Goal: Task Accomplishment & Management: Manage account settings

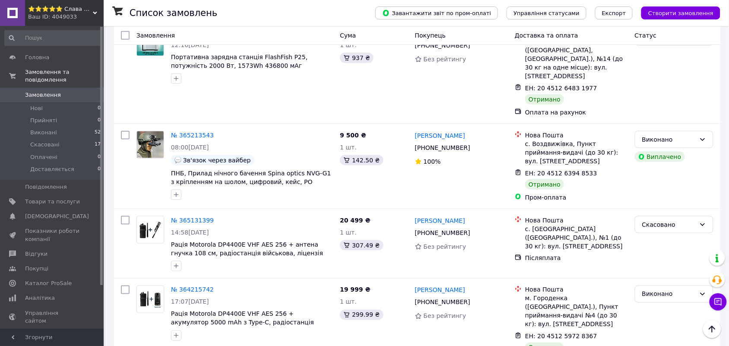
scroll to position [324, 0]
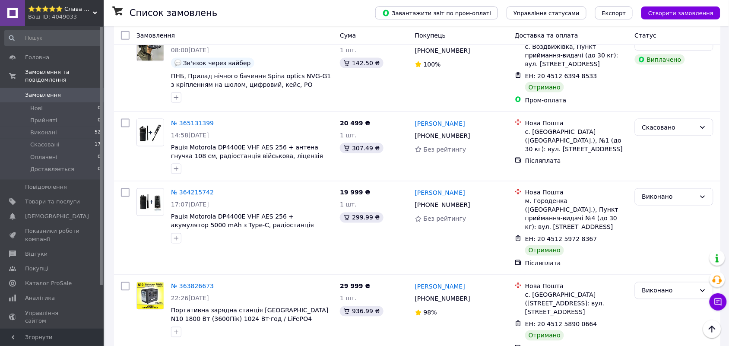
click at [59, 20] on div "Ваш ID: 4049033" at bounding box center [66, 17] width 76 height 8
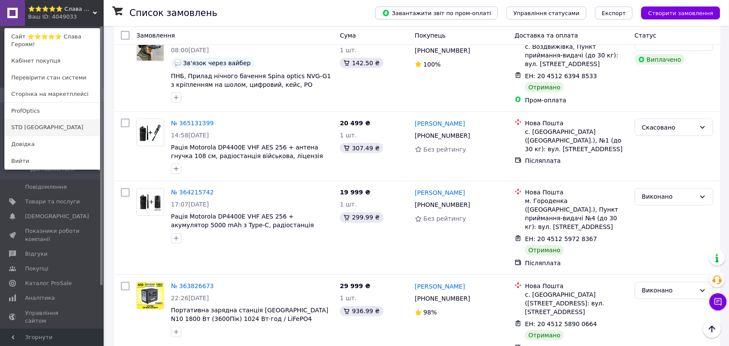
click at [45, 126] on link "STD [GEOGRAPHIC_DATA]" at bounding box center [52, 127] width 95 height 16
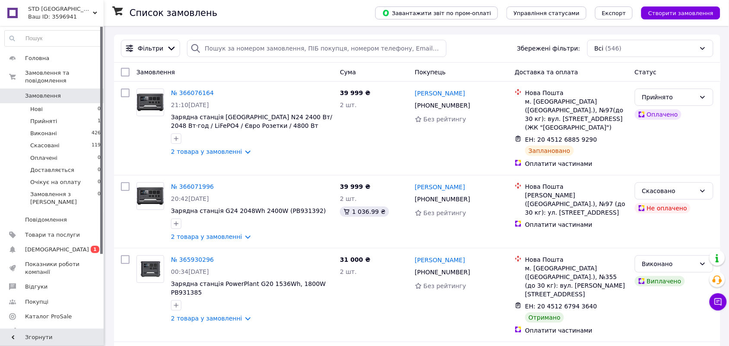
click at [42, 246] on span "[DEMOGRAPHIC_DATA]" at bounding box center [57, 250] width 64 height 8
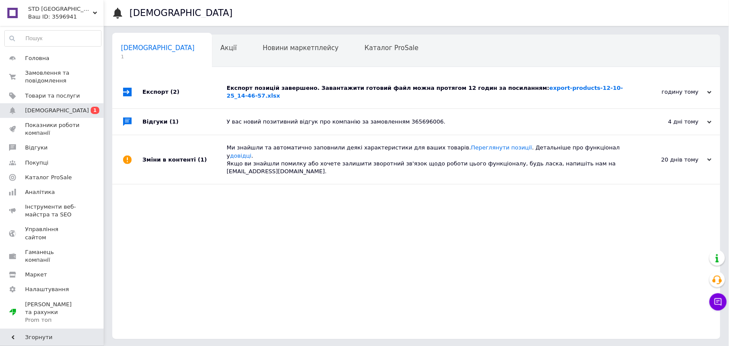
click at [247, 76] on div "Експорт позицій завершено. Завантажити готовий файл можна протягом 12 годин за …" at bounding box center [426, 92] width 399 height 33
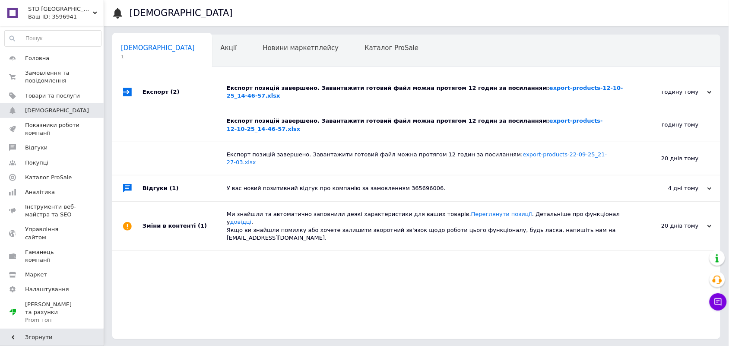
click at [266, 117] on div "Експорт позицій завершено. Завантажити готовий файл можна протягом 12 годин за …" at bounding box center [420, 125] width 386 height 16
click at [58, 73] on span "Замовлення та повідомлення" at bounding box center [52, 77] width 55 height 16
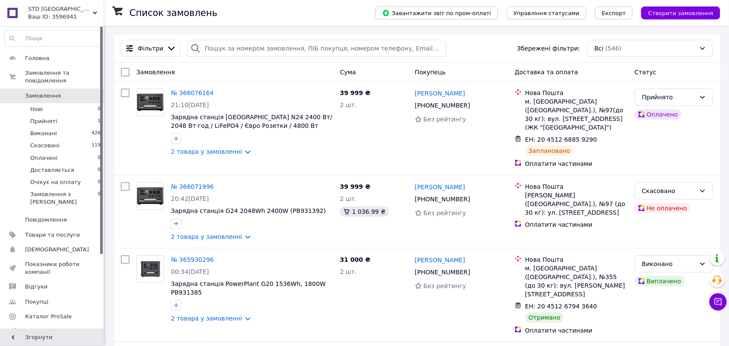
click at [65, 11] on span "STD [GEOGRAPHIC_DATA]" at bounding box center [60, 9] width 65 height 8
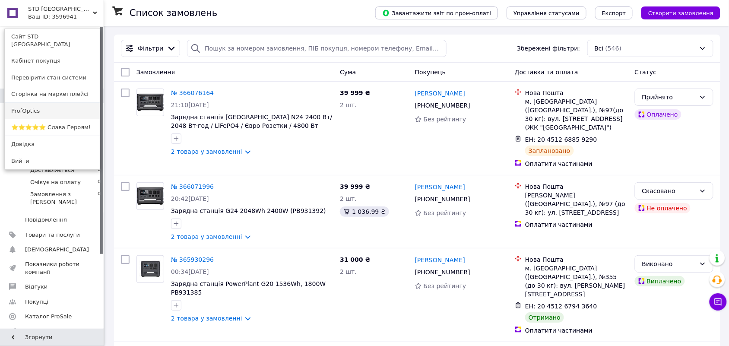
click at [35, 103] on link "ProfOptics" at bounding box center [52, 111] width 95 height 16
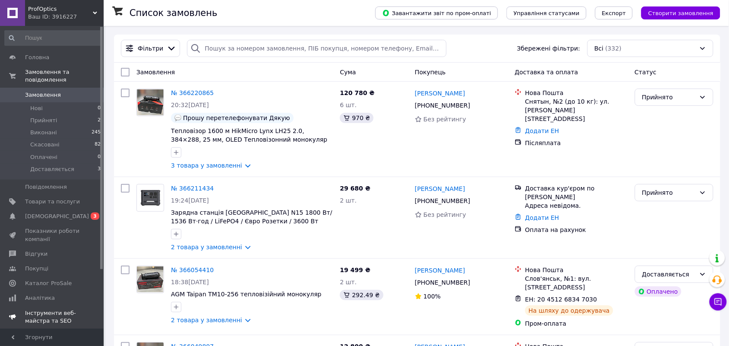
click at [38, 212] on span "[DEMOGRAPHIC_DATA]" at bounding box center [57, 216] width 64 height 8
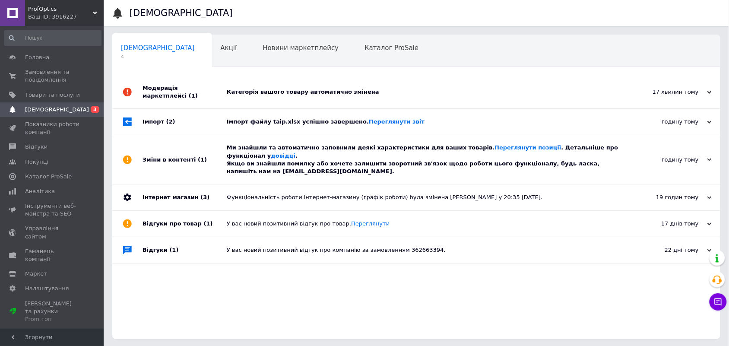
click at [274, 88] on div "Категорія вашого товару автоматично змінена" at bounding box center [426, 92] width 399 height 8
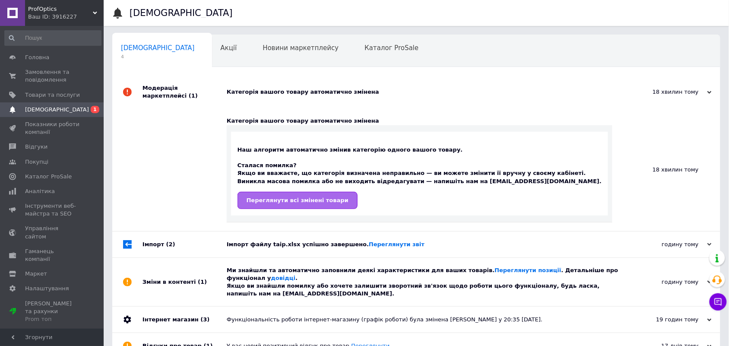
click at [321, 192] on link "Переглянути всі змінені товари" at bounding box center [298, 200] width 120 height 17
click at [50, 73] on span "Замовлення та повідомлення" at bounding box center [52, 76] width 55 height 16
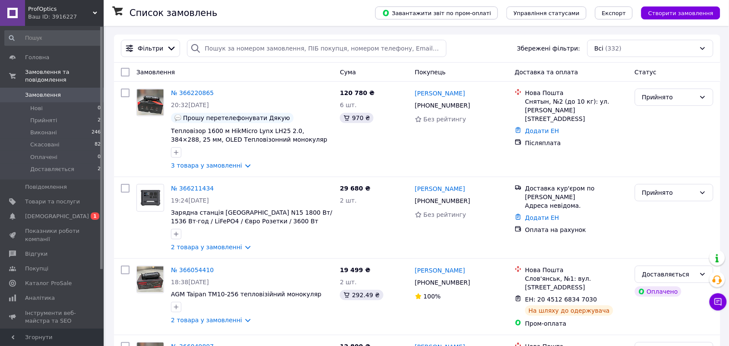
click at [73, 13] on div "Ваш ID: 3916227" at bounding box center [66, 17] width 76 height 8
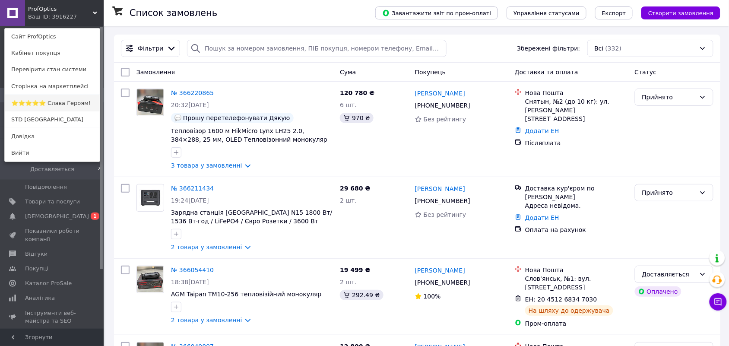
click at [48, 102] on link "⭐️⭐️⭐️⭐️⭐️ Слава Героям!" at bounding box center [52, 103] width 95 height 16
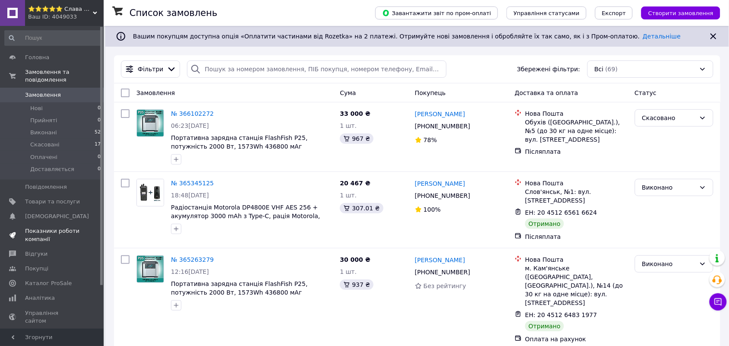
click at [48, 227] on span "Показники роботи компанії" at bounding box center [52, 235] width 55 height 16
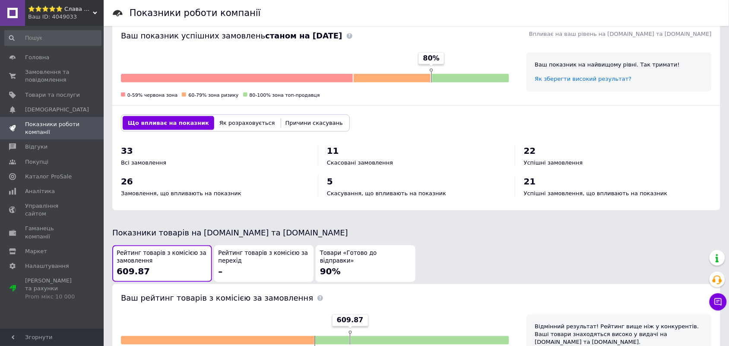
scroll to position [324, 0]
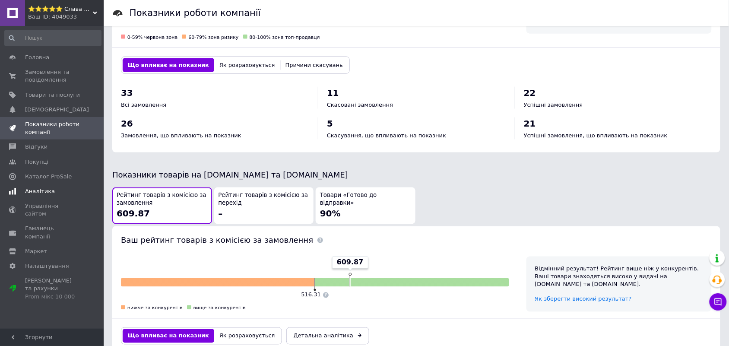
click at [33, 193] on span "Аналітика" at bounding box center [40, 191] width 30 height 8
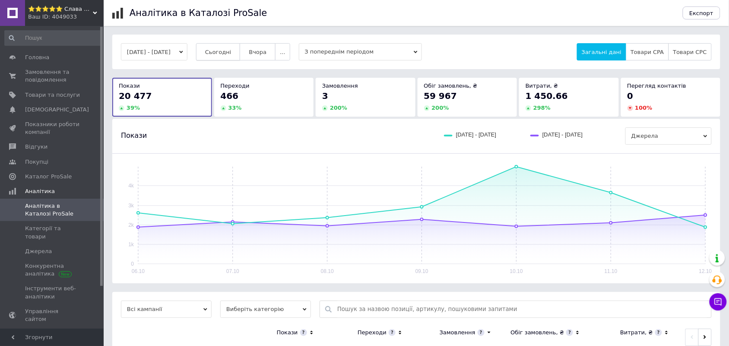
click at [227, 50] on span "Сьогодні" at bounding box center [218, 52] width 26 height 6
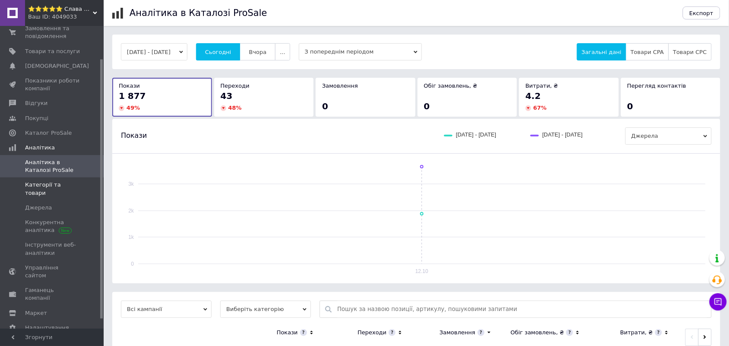
scroll to position [49, 0]
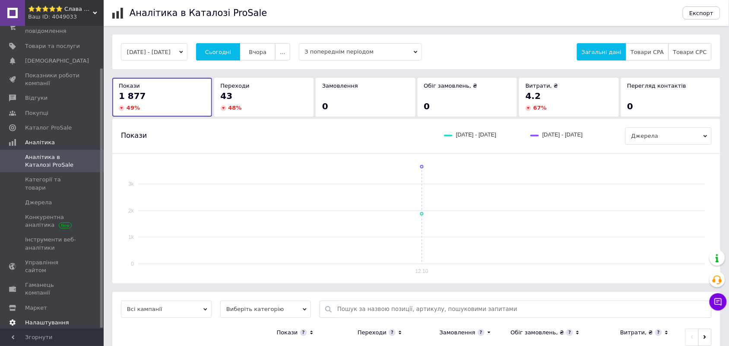
click at [55, 319] on span "Налаштування" at bounding box center [47, 323] width 44 height 8
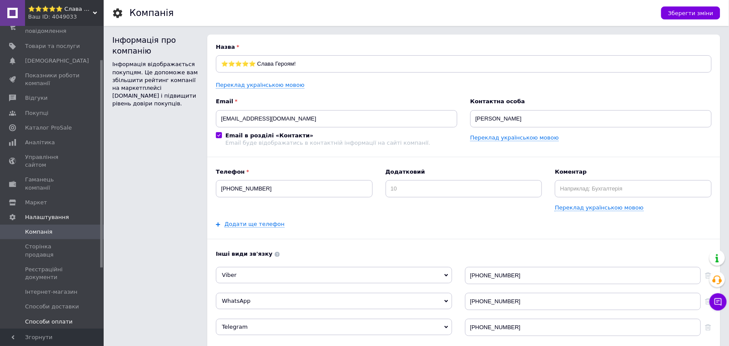
click at [50, 318] on span "Способи оплати" at bounding box center [49, 322] width 48 height 8
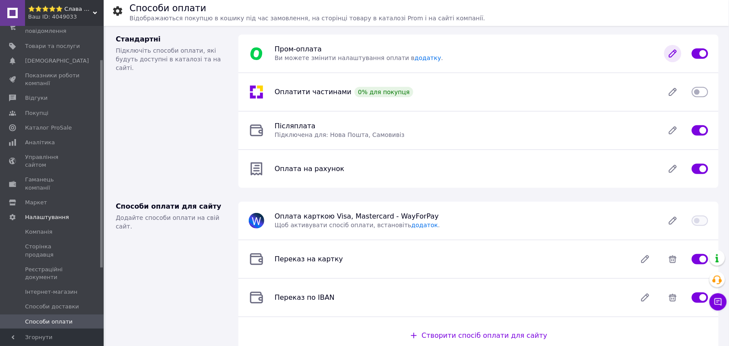
click at [675, 51] on icon at bounding box center [672, 53] width 7 height 7
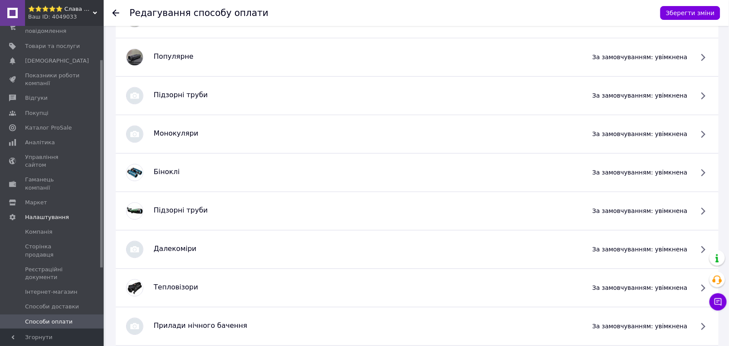
scroll to position [165, 0]
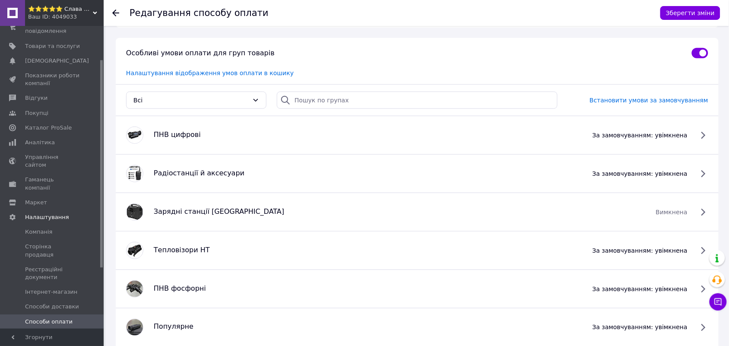
click at [687, 212] on span "вимкнена" at bounding box center [672, 212] width 32 height 9
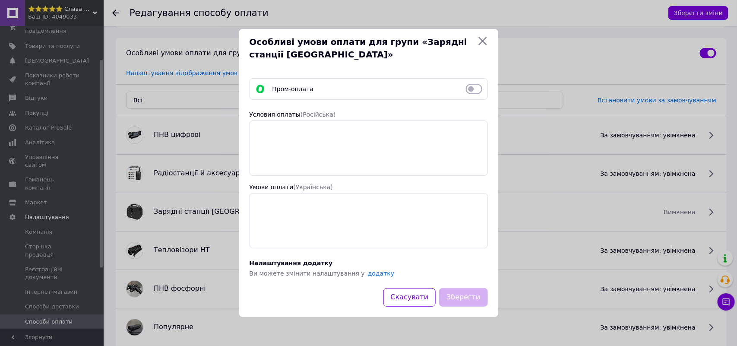
click at [478, 85] on input "checkbox" at bounding box center [474, 89] width 16 height 9
checkbox input "true"
click at [475, 296] on button "Зберегти" at bounding box center [463, 297] width 48 height 19
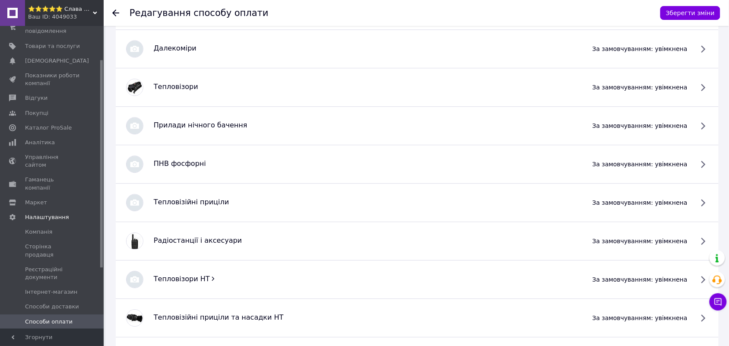
scroll to position [705, 0]
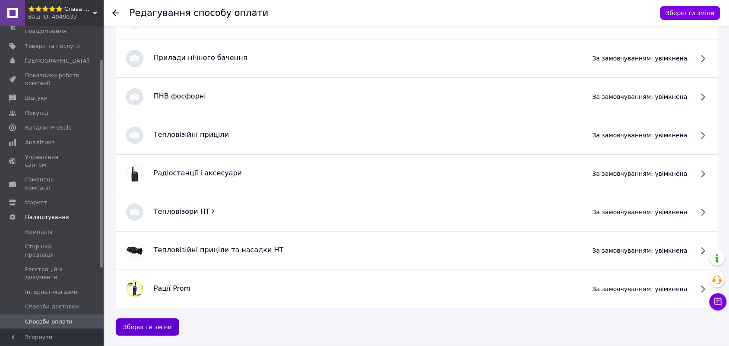
click at [166, 327] on button "Зберегти зміни" at bounding box center [147, 326] width 63 height 17
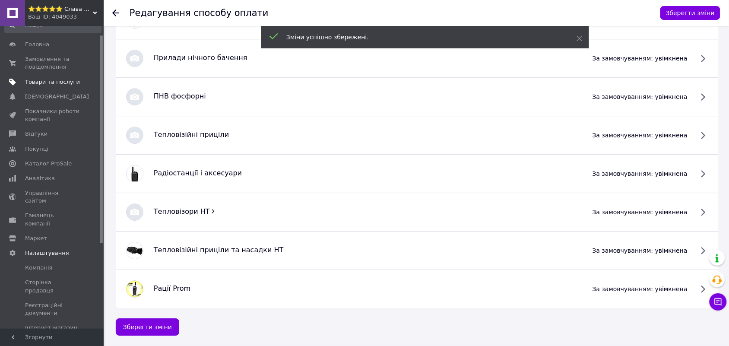
scroll to position [0, 0]
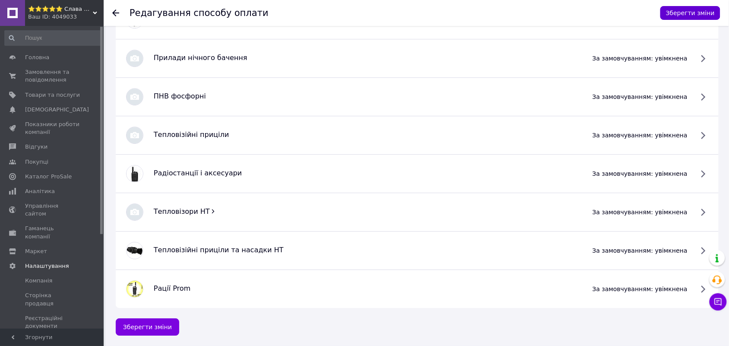
click at [702, 17] on button "Зберегти зміни" at bounding box center [690, 13] width 60 height 14
click at [89, 9] on span "⭐️⭐️⭐️⭐️⭐️ Слава Героям!" at bounding box center [60, 9] width 65 height 8
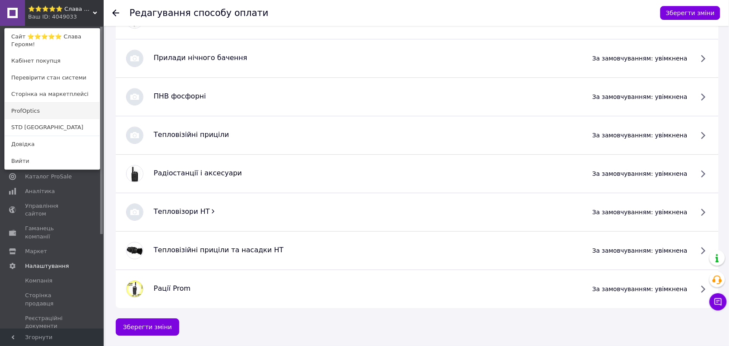
click at [49, 110] on link "ProfOptics" at bounding box center [52, 111] width 95 height 16
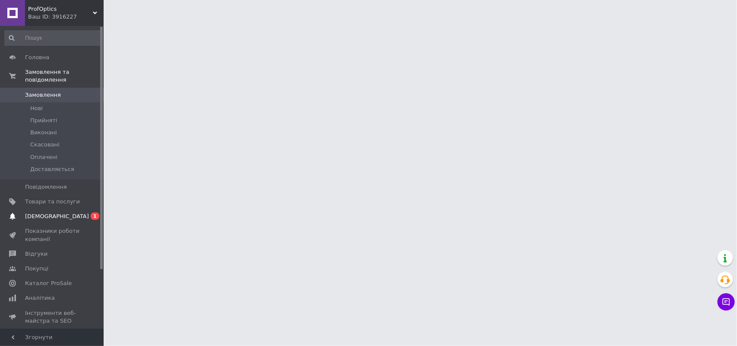
click at [46, 212] on span "[DEMOGRAPHIC_DATA]" at bounding box center [57, 216] width 64 height 8
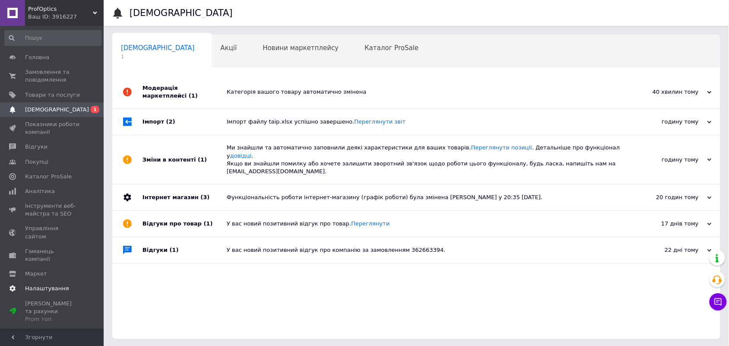
click at [42, 285] on span "Налаштування" at bounding box center [47, 289] width 44 height 8
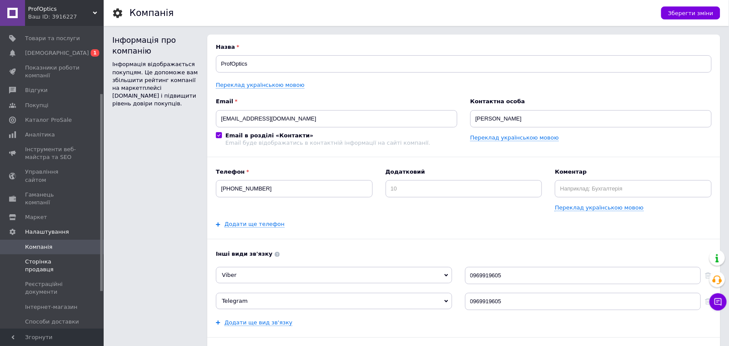
scroll to position [108, 0]
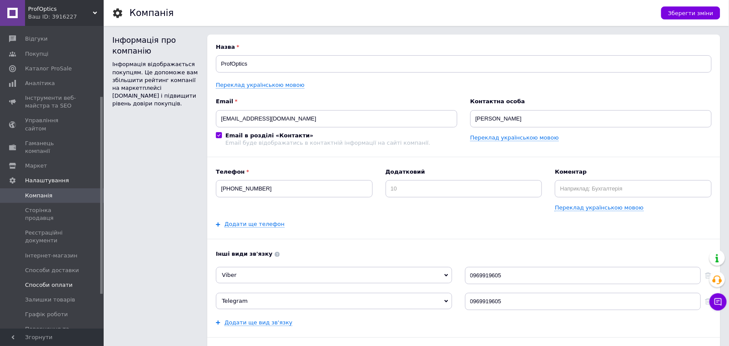
click at [48, 281] on span "Способи оплати" at bounding box center [49, 285] width 48 height 8
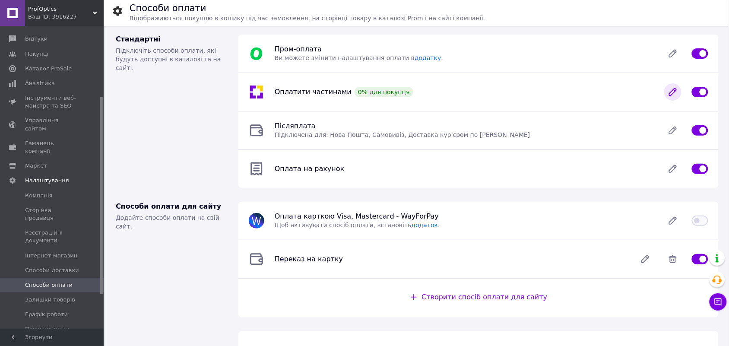
click at [676, 91] on icon at bounding box center [672, 92] width 7 height 7
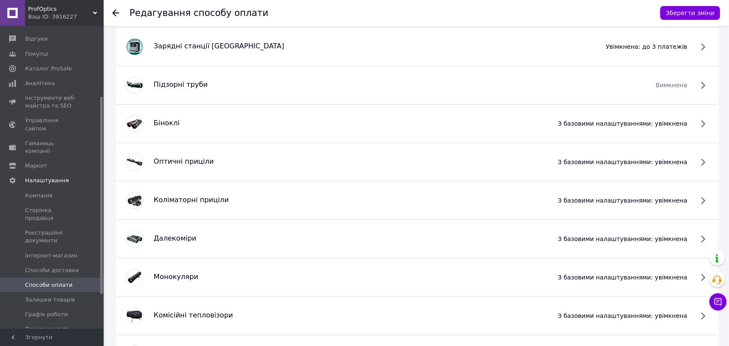
scroll to position [586, 0]
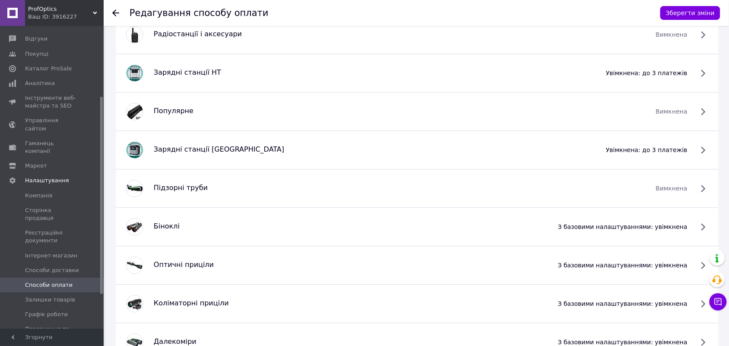
click at [112, 15] on icon at bounding box center [115, 13] width 7 height 7
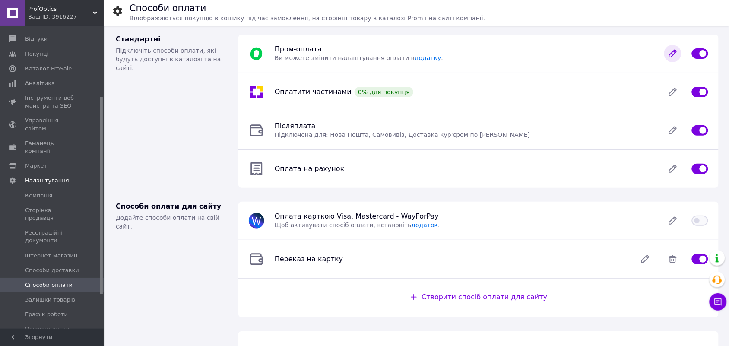
click at [672, 50] on icon at bounding box center [672, 53] width 17 height 17
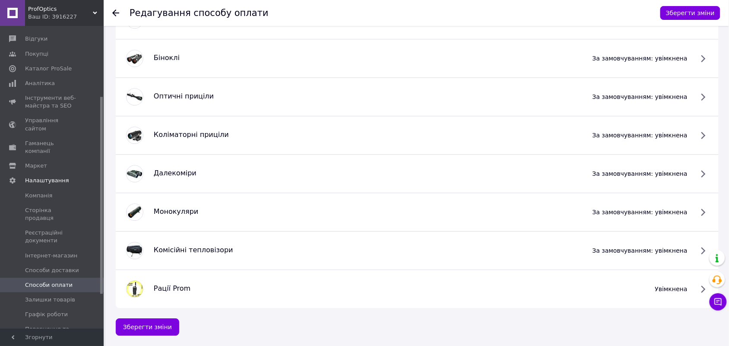
scroll to position [589, 0]
click at [57, 8] on span "ProfOptics" at bounding box center [60, 9] width 65 height 8
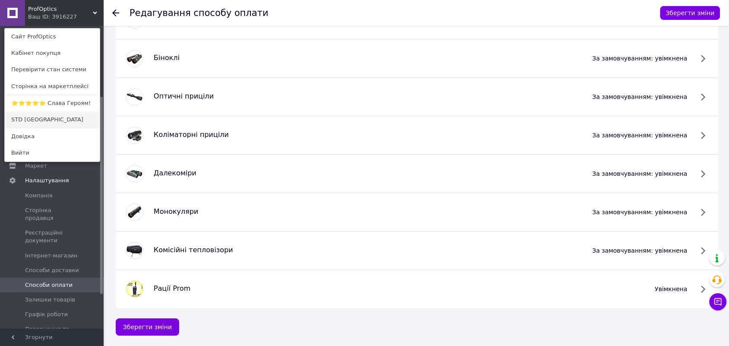
click at [35, 119] on link "STD [GEOGRAPHIC_DATA]" at bounding box center [52, 119] width 95 height 16
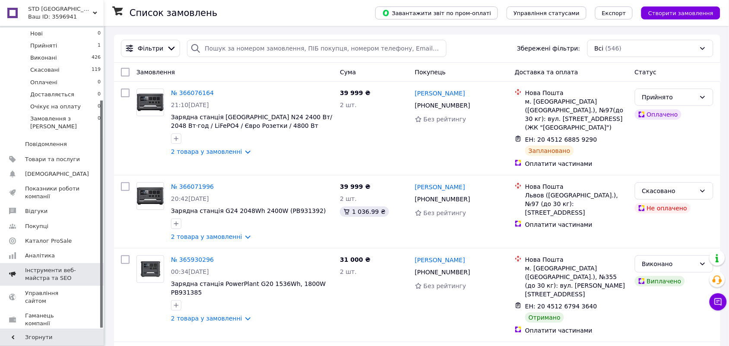
scroll to position [98, 0]
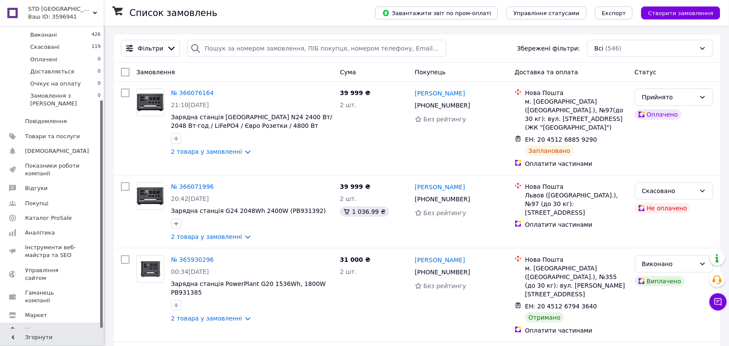
click at [41, 326] on span "Налаштування" at bounding box center [47, 330] width 44 height 8
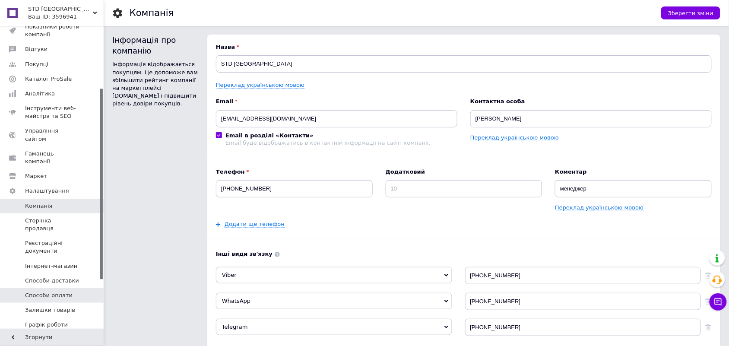
click at [51, 291] on span "Способи оплати" at bounding box center [49, 295] width 48 height 8
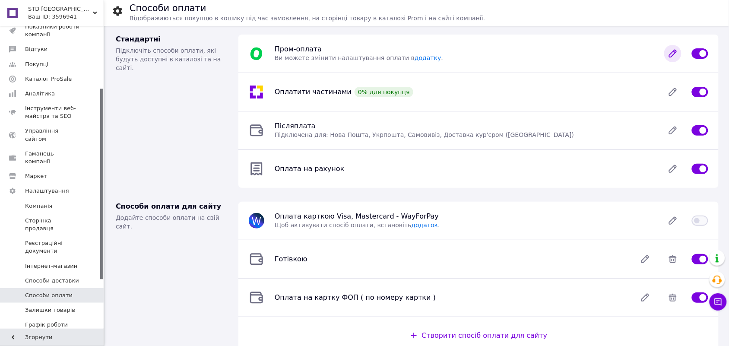
click at [676, 51] on icon at bounding box center [672, 53] width 7 height 7
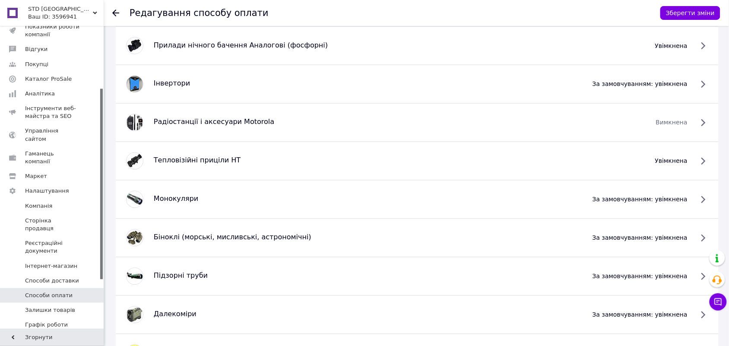
scroll to position [189, 0]
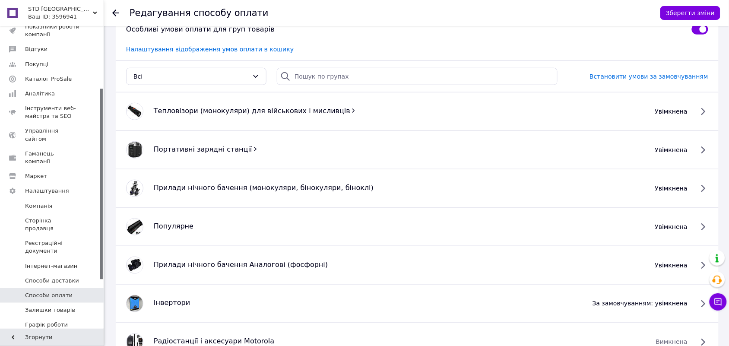
click at [116, 12] on icon at bounding box center [115, 13] width 7 height 7
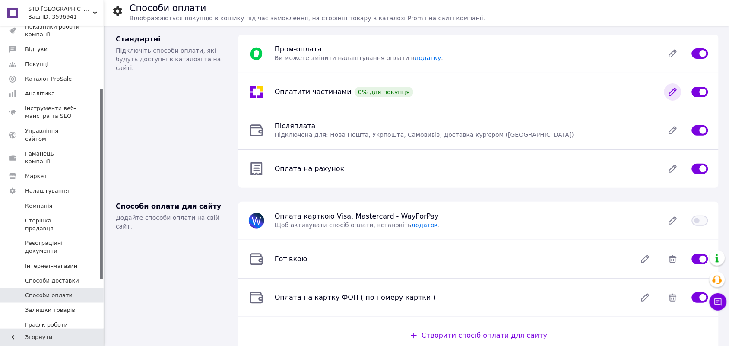
click at [669, 94] on icon at bounding box center [672, 91] width 17 height 17
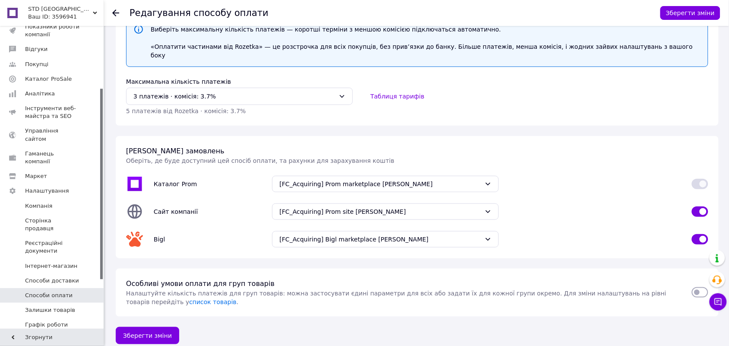
scroll to position [100, 0]
click at [189, 298] on link "список товарів" at bounding box center [213, 301] width 48 height 7
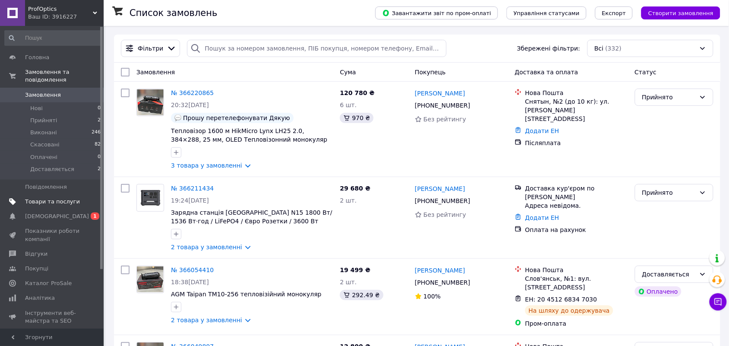
click at [40, 198] on span "Товари та послуги" at bounding box center [52, 202] width 55 height 8
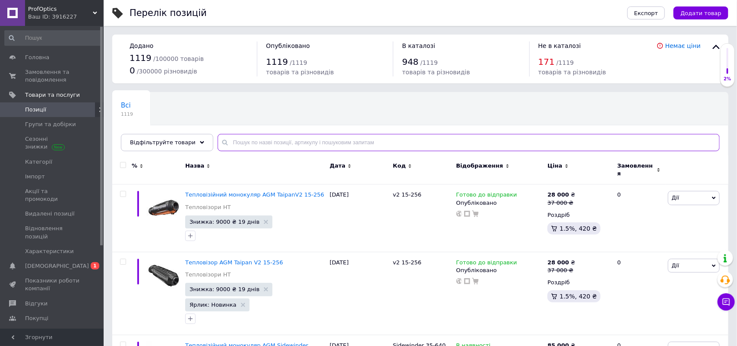
click at [270, 137] on input "text" at bounding box center [469, 142] width 502 height 17
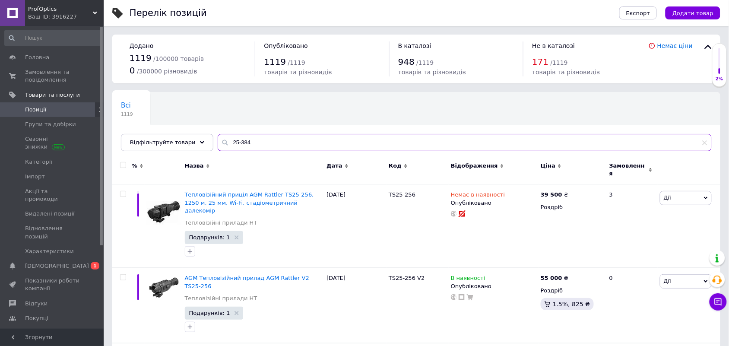
type input "25-384"
click at [404, 168] on icon at bounding box center [406, 166] width 4 height 4
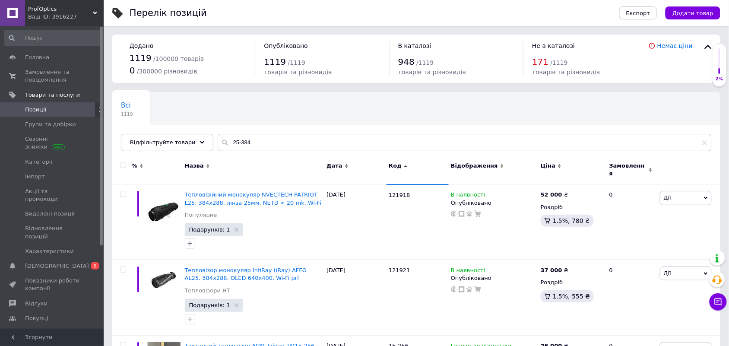
click at [405, 165] on icon at bounding box center [406, 166] width 4 height 4
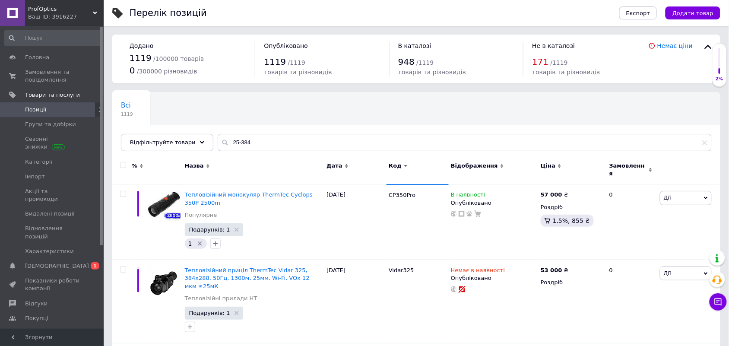
click at [404, 165] on icon at bounding box center [406, 166] width 4 height 4
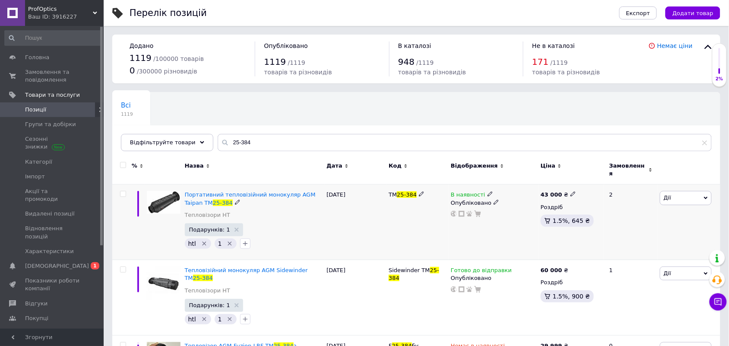
click at [488, 191] on icon at bounding box center [490, 193] width 5 height 5
click at [518, 219] on li "Готово до відправки" at bounding box center [537, 225] width 82 height 12
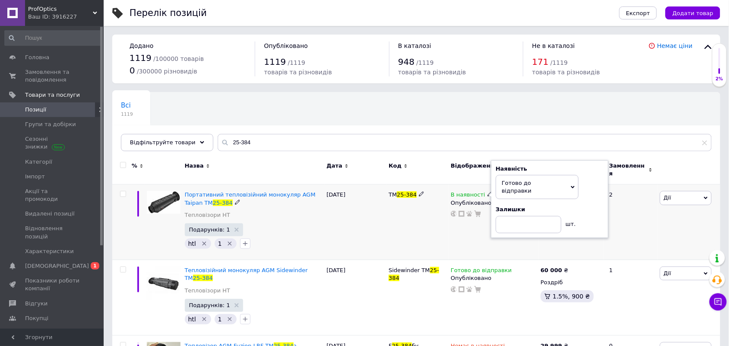
click at [670, 215] on div "Дії Редагувати Підняти на початок групи Копіювати Знижка Подарунок Супутні Прих…" at bounding box center [689, 222] width 63 height 76
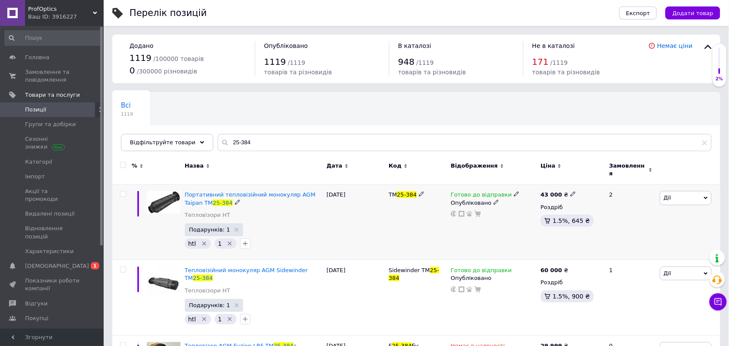
click at [570, 192] on use at bounding box center [572, 194] width 5 height 5
click at [590, 177] on input "43000" at bounding box center [612, 184] width 66 height 17
type input "46000"
click at [464, 241] on div "Готово до відправки Опубліковано" at bounding box center [494, 222] width 90 height 76
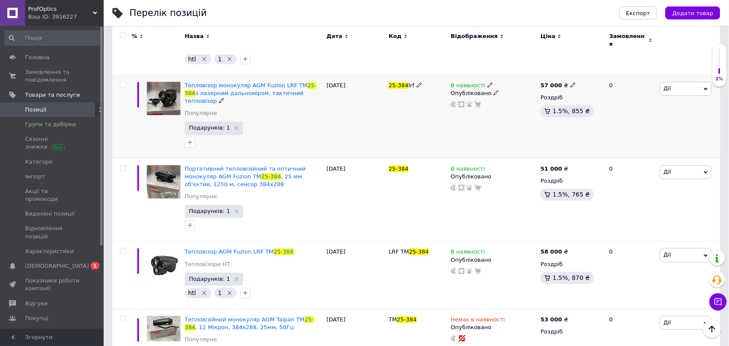
scroll to position [486, 0]
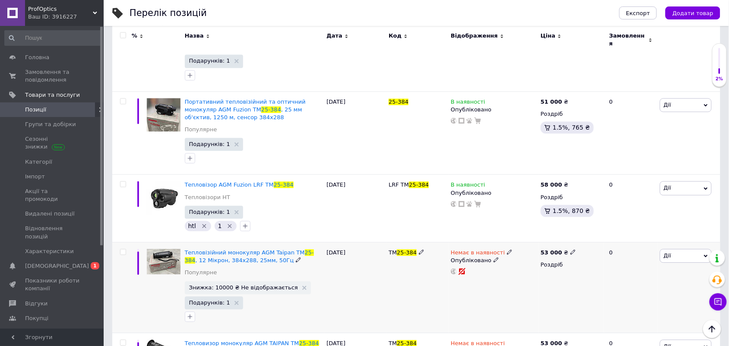
click at [507, 250] on use at bounding box center [509, 252] width 5 height 5
click at [528, 277] on li "Готово до відправки" at bounding box center [555, 283] width 82 height 12
click at [357, 266] on div "04.10.2025" at bounding box center [355, 288] width 62 height 91
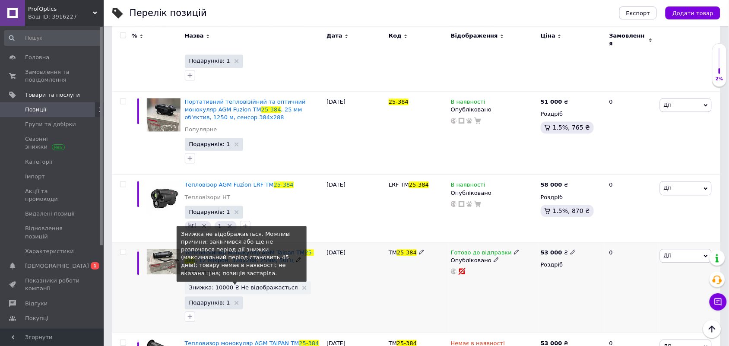
click at [260, 285] on span "Знижка: 10000 ₴ Не відображається" at bounding box center [243, 288] width 109 height 6
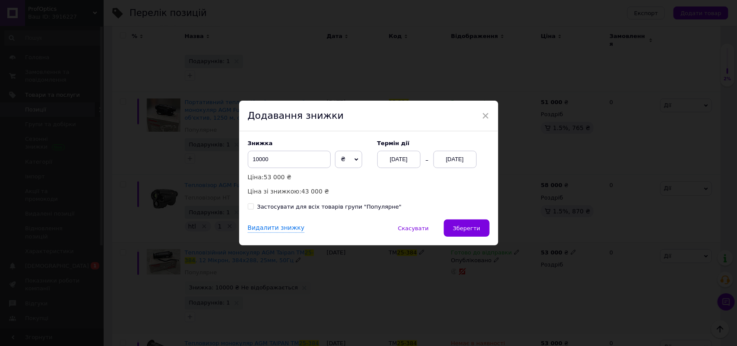
click at [443, 165] on div "12.10.2025" at bounding box center [455, 159] width 43 height 17
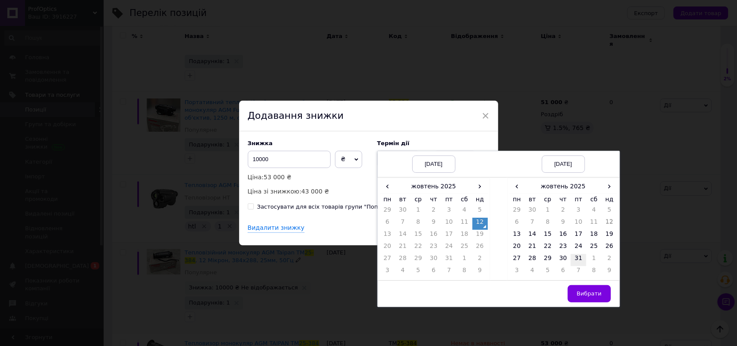
click at [575, 262] on td "31" at bounding box center [579, 260] width 16 height 12
click at [588, 290] on button "Вибрати" at bounding box center [589, 293] width 43 height 17
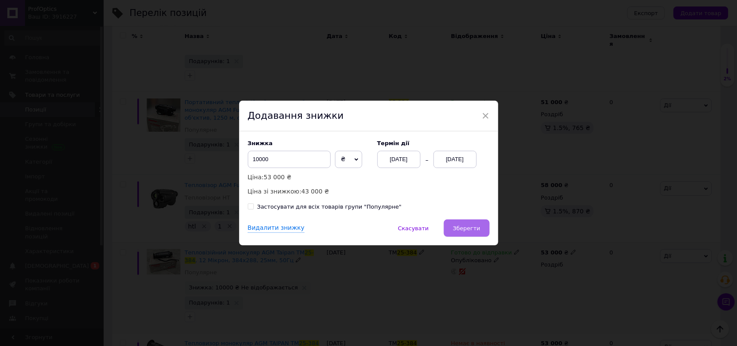
click at [478, 229] on span "Зберегти" at bounding box center [466, 228] width 27 height 6
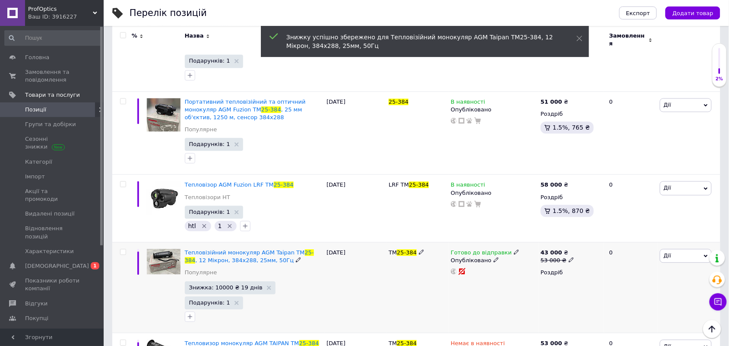
click at [569, 257] on icon at bounding box center [571, 259] width 5 height 5
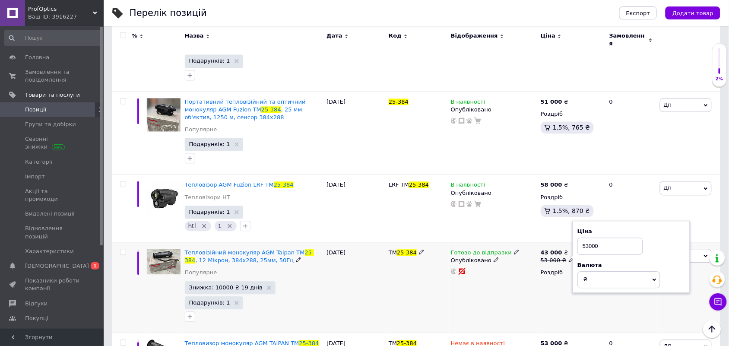
click at [590, 238] on input "53000" at bounding box center [610, 246] width 66 height 17
type input "56000"
click at [509, 196] on div "В наявності Опубліковано" at bounding box center [494, 209] width 90 height 68
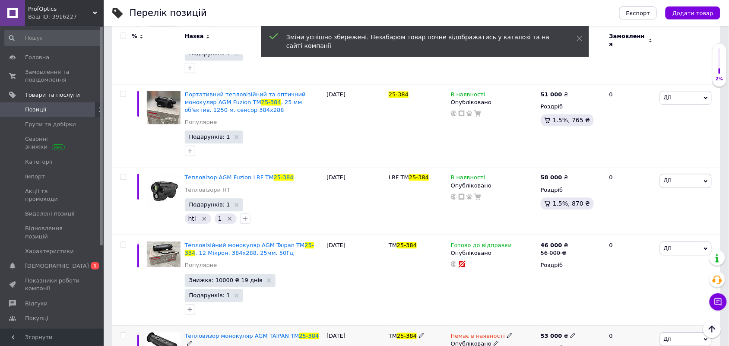
scroll to position [540, 0]
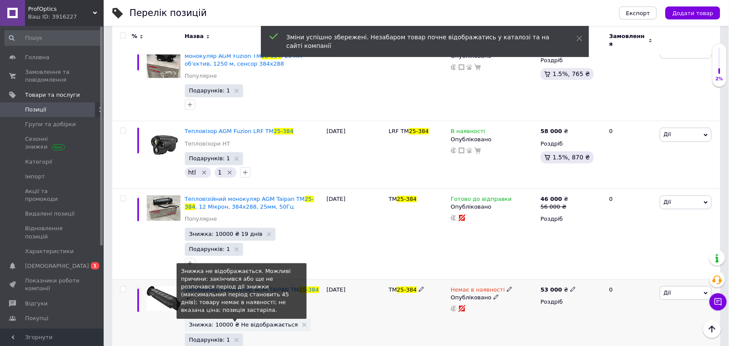
click at [229, 322] on span "Знижка: 10000 ₴ Не відображається" at bounding box center [243, 325] width 109 height 6
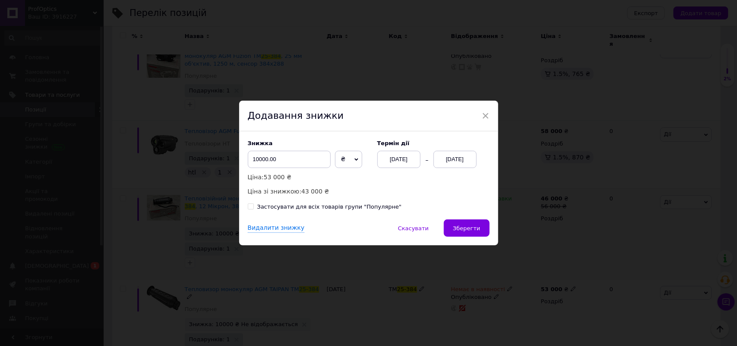
click at [485, 116] on span "×" at bounding box center [486, 115] width 8 height 15
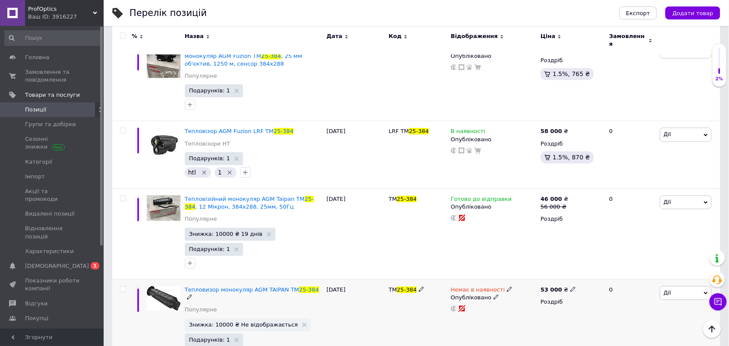
click at [570, 287] on use at bounding box center [572, 289] width 5 height 5
click at [590, 271] on input "53000" at bounding box center [612, 279] width 66 height 17
type input "56000"
click at [507, 287] on use at bounding box center [509, 289] width 5 height 5
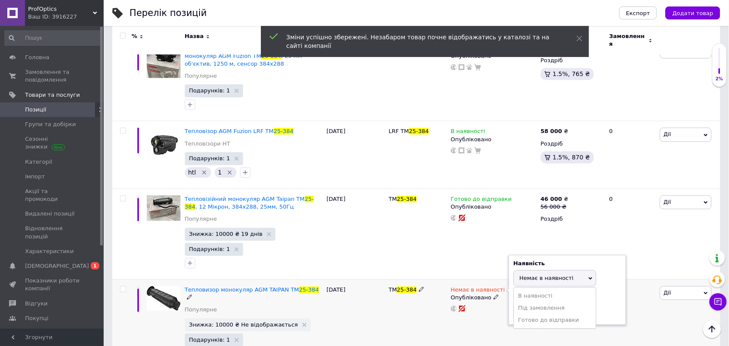
drag, startPoint x: 536, startPoint y: 269, endPoint x: 466, endPoint y: 271, distance: 70.0
click at [536, 314] on li "Готово до відправки" at bounding box center [555, 320] width 82 height 12
click at [454, 279] on div "Немає в наявності Наявність Готово до відправки В наявності Немає в наявності П…" at bounding box center [494, 324] width 90 height 91
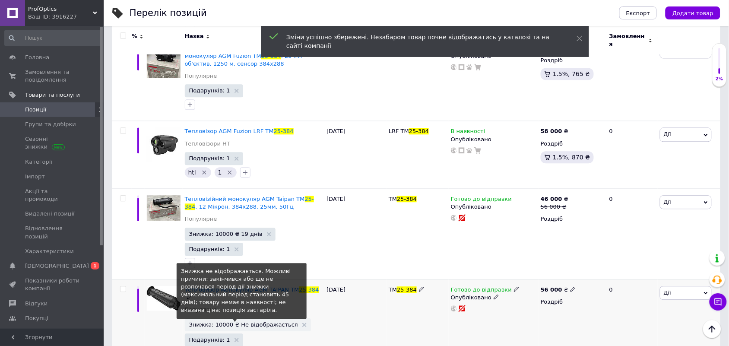
click at [245, 322] on span "Знижка: 10000 ₴ Не відображається" at bounding box center [243, 325] width 109 height 6
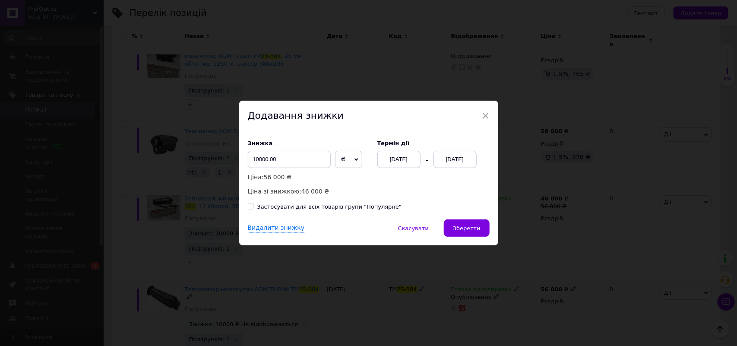
click at [452, 159] on div "12.10.2025" at bounding box center [455, 159] width 43 height 17
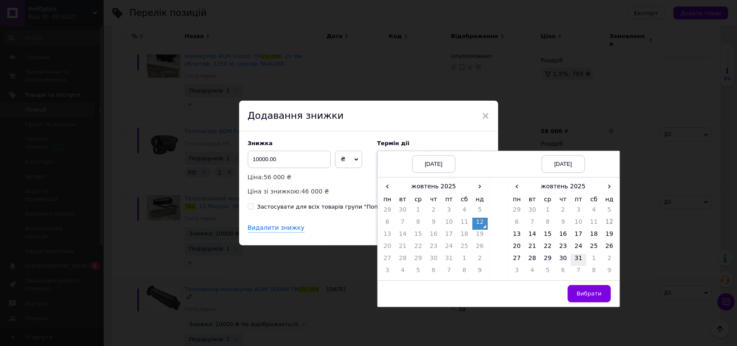
click at [575, 260] on td "31" at bounding box center [579, 260] width 16 height 12
click at [592, 288] on button "Вибрати" at bounding box center [589, 293] width 43 height 17
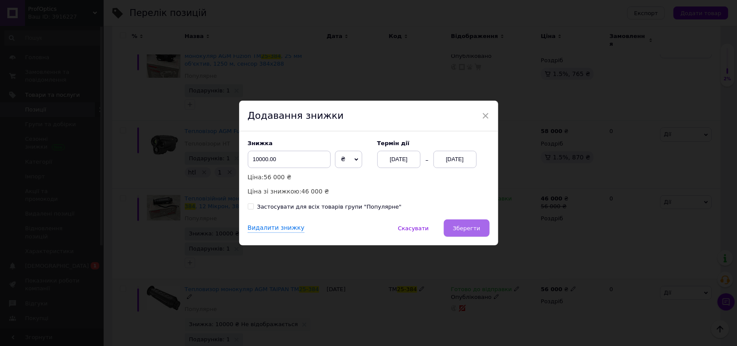
click at [458, 227] on span "Зберегти" at bounding box center [466, 228] width 27 height 6
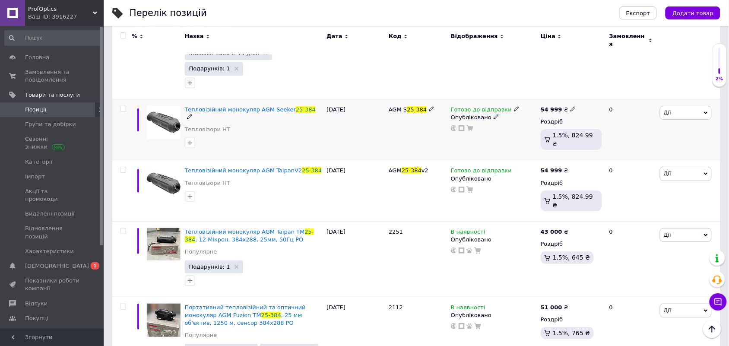
scroll to position [972, 0]
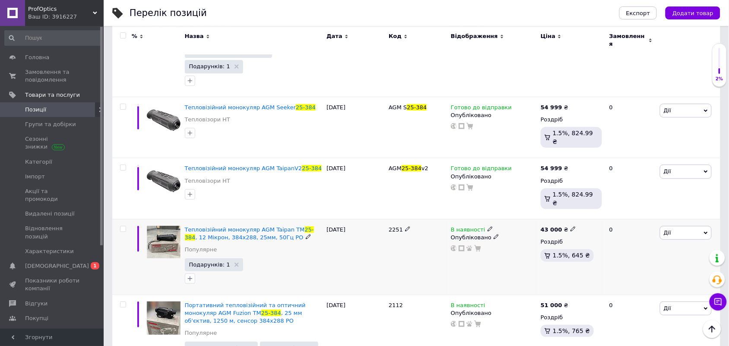
click at [570, 227] on use at bounding box center [572, 229] width 5 height 5
click at [591, 211] on input "43000" at bounding box center [612, 219] width 66 height 17
type input "46000"
click at [488, 226] on icon at bounding box center [490, 228] width 5 height 5
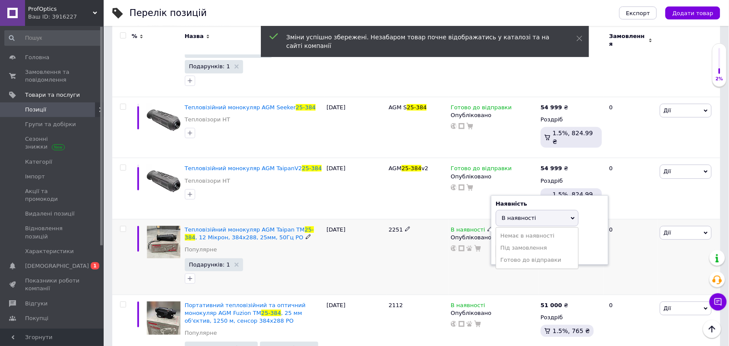
drag, startPoint x: 516, startPoint y: 168, endPoint x: 512, endPoint y: 168, distance: 4.4
click at [516, 254] on li "Готово до відправки" at bounding box center [537, 260] width 82 height 12
click at [455, 219] on div "В наявності Наявність [PERSON_NAME] до відправки В наявності Немає в наявності …" at bounding box center [494, 257] width 90 height 76
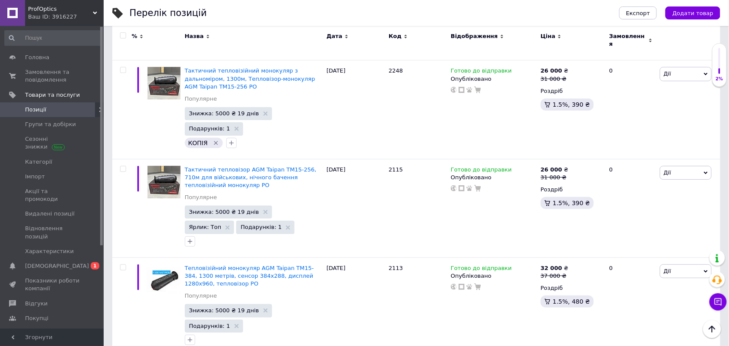
scroll to position [4770, 0]
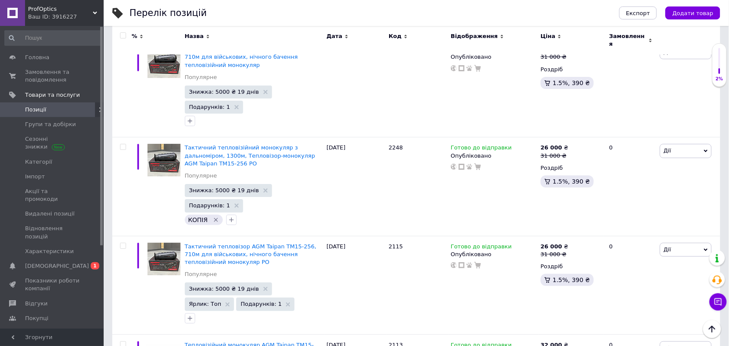
click at [60, 5] on div "ProfOptics Ваш ID: 3916227" at bounding box center [64, 13] width 79 height 26
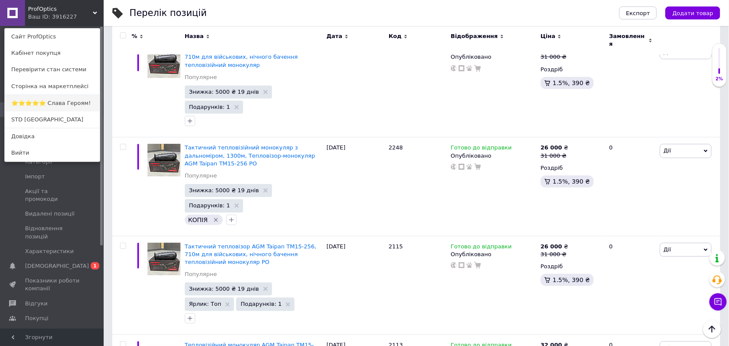
click at [41, 101] on link "⭐️⭐️⭐️⭐️⭐️ Слава Героям!" at bounding box center [52, 103] width 95 height 16
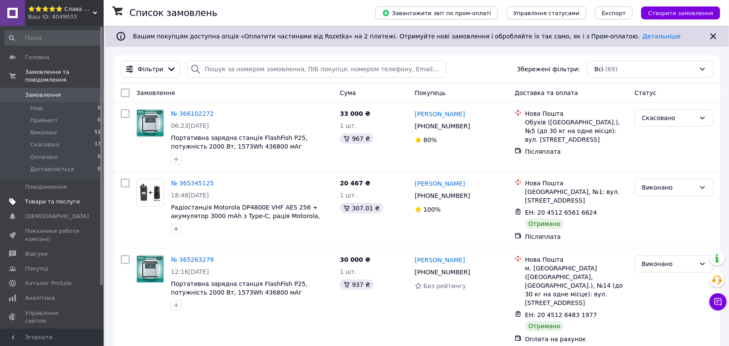
click at [48, 198] on span "Товари та послуги" at bounding box center [52, 202] width 55 height 8
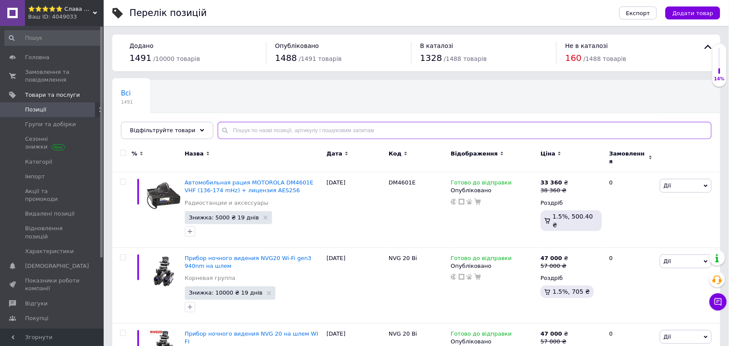
click at [314, 124] on input "text" at bounding box center [465, 130] width 494 height 17
type input "25-384"
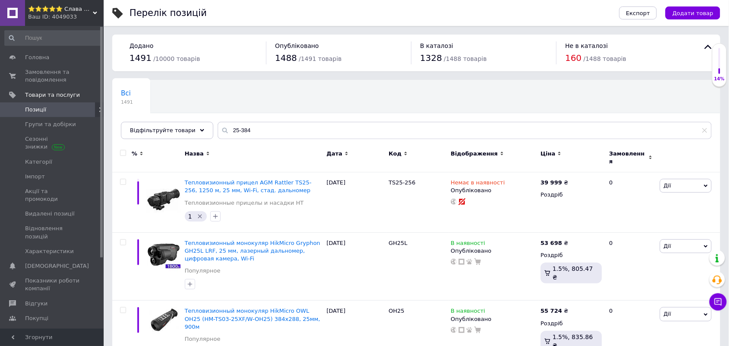
click at [404, 154] on icon at bounding box center [406, 154] width 4 height 4
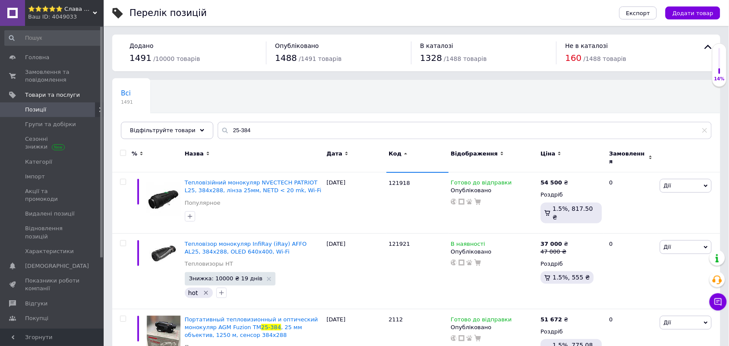
click at [405, 155] on div "Код" at bounding box center [418, 154] width 58 height 8
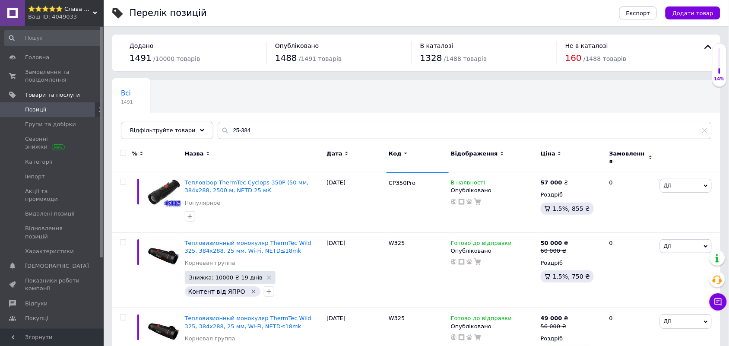
click at [405, 155] on div "Код" at bounding box center [418, 154] width 58 height 8
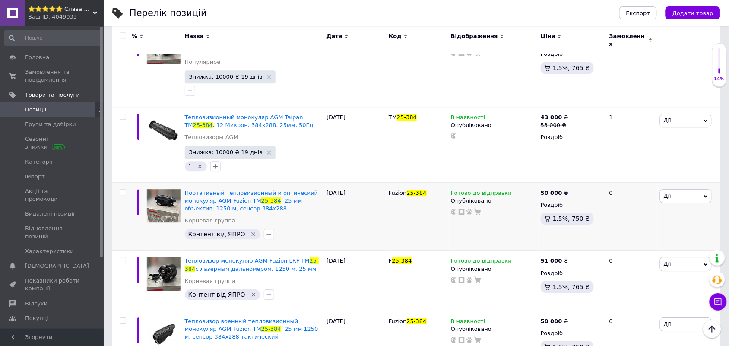
scroll to position [594, 0]
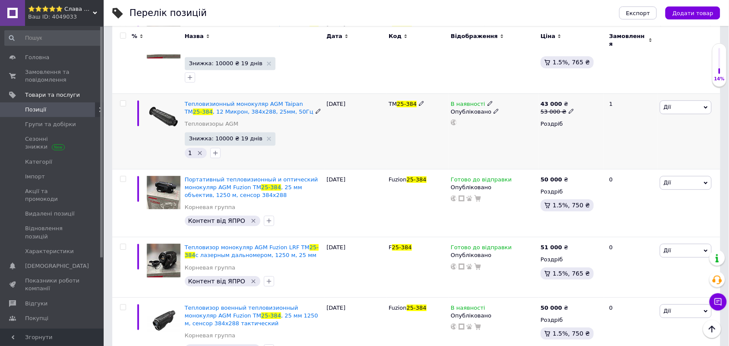
click at [488, 101] on icon at bounding box center [490, 103] width 5 height 5
click at [534, 128] on li "Готово до відправки" at bounding box center [537, 134] width 82 height 12
click at [634, 124] on div "1" at bounding box center [631, 131] width 54 height 76
click at [569, 108] on icon at bounding box center [571, 110] width 5 height 5
click at [589, 89] on input "53000" at bounding box center [610, 97] width 66 height 17
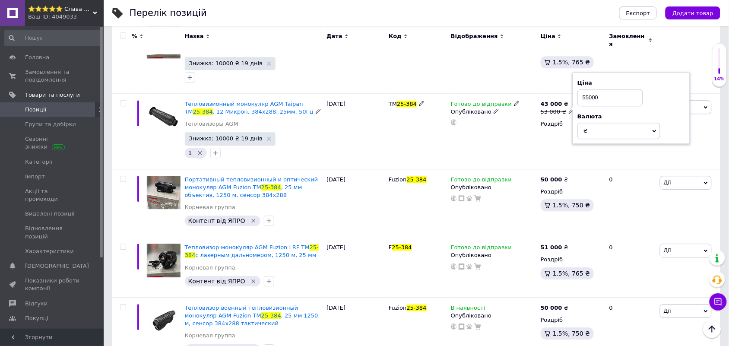
type input "55000"
click at [486, 131] on div "Готово до відправки Опубліковано" at bounding box center [494, 131] width 90 height 76
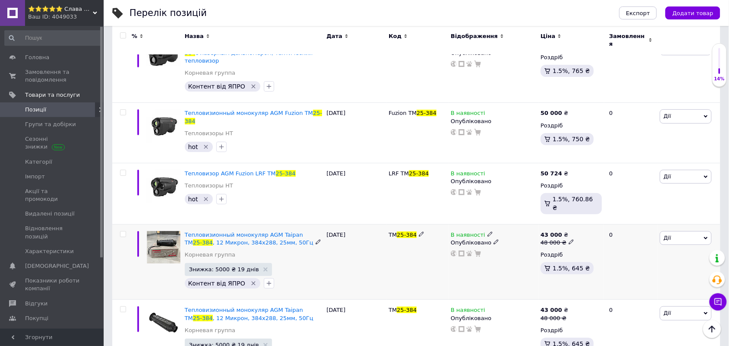
scroll to position [972, 0]
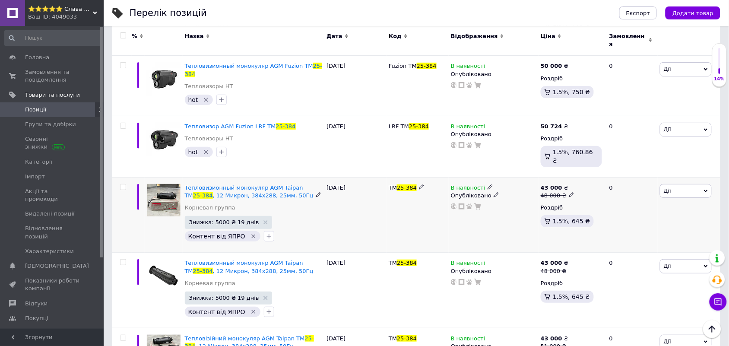
click at [569, 192] on icon at bounding box center [571, 194] width 5 height 5
click at [589, 173] on input "48000" at bounding box center [610, 181] width 66 height 17
type input "50000"
click at [488, 184] on icon at bounding box center [490, 186] width 5 height 5
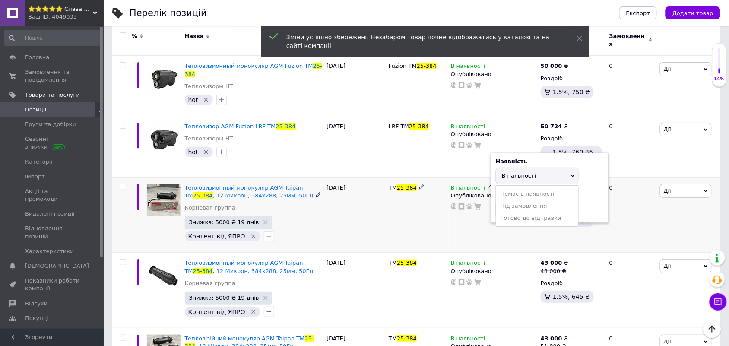
click at [522, 212] on li "Готово до відправки" at bounding box center [537, 218] width 82 height 12
click at [445, 178] on div "TM 25-384" at bounding box center [417, 215] width 62 height 76
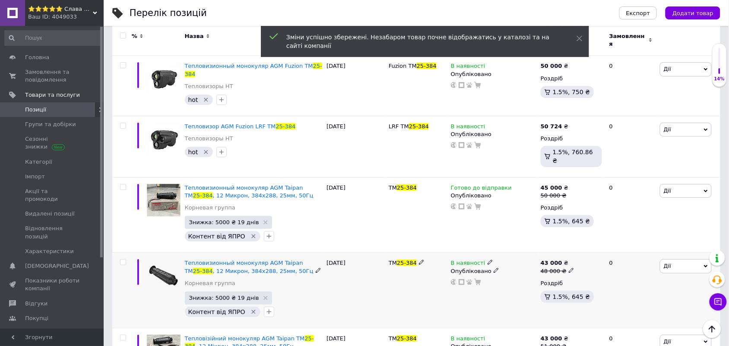
click at [569, 268] on icon at bounding box center [571, 270] width 5 height 5
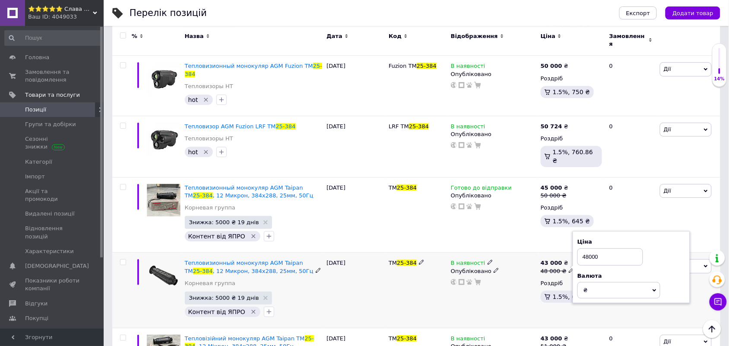
drag, startPoint x: 589, startPoint y: 212, endPoint x: 583, endPoint y: 209, distance: 6.4
click at [583, 248] on input "48000" at bounding box center [610, 256] width 66 height 17
type input "50000"
click at [488, 259] on span at bounding box center [490, 262] width 5 height 6
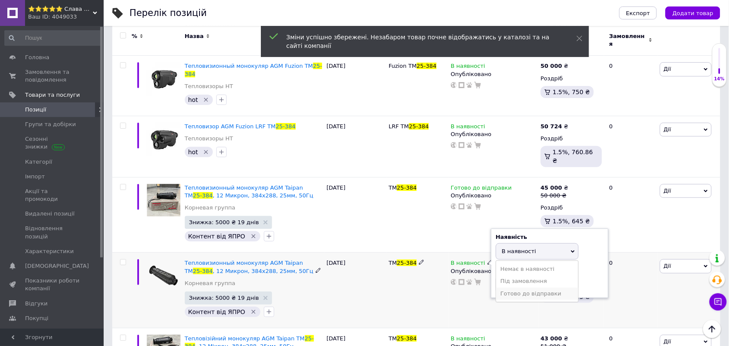
click at [510, 288] on li "Готово до відправки" at bounding box center [537, 294] width 82 height 12
click at [445, 256] on div "TM 25-384" at bounding box center [417, 291] width 62 height 76
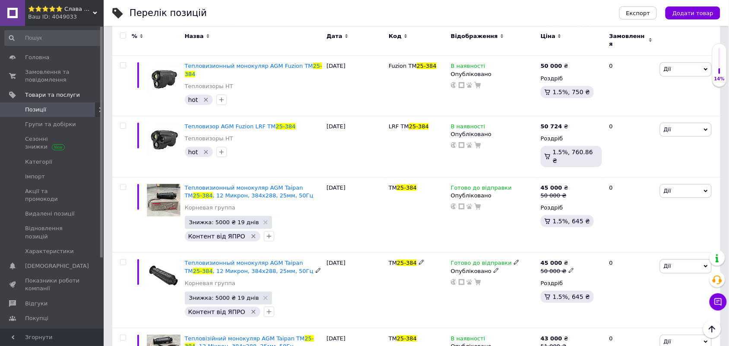
scroll to position [1026, 0]
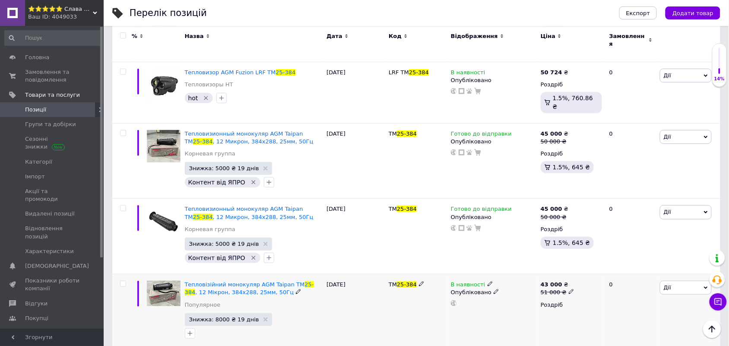
click at [569, 289] on icon at bounding box center [571, 291] width 5 height 5
drag, startPoint x: 589, startPoint y: 234, endPoint x: 582, endPoint y: 234, distance: 7.8
click at [582, 269] on input "51000" at bounding box center [610, 277] width 66 height 17
type input "53000"
click at [488, 281] on span at bounding box center [490, 284] width 5 height 6
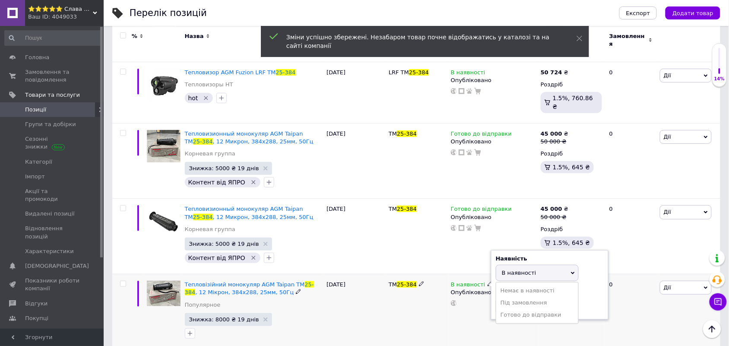
click at [515, 309] on li "Готово до відправки" at bounding box center [537, 315] width 82 height 12
click at [471, 300] on div "В наявності Наявність [PERSON_NAME] до відправки В наявності Немає в наявності …" at bounding box center [494, 312] width 90 height 76
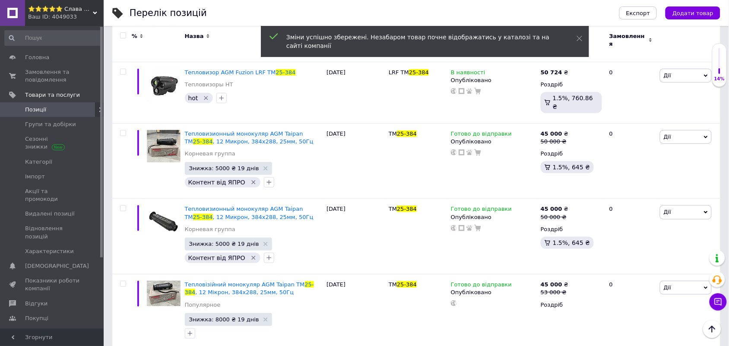
scroll to position [1134, 0]
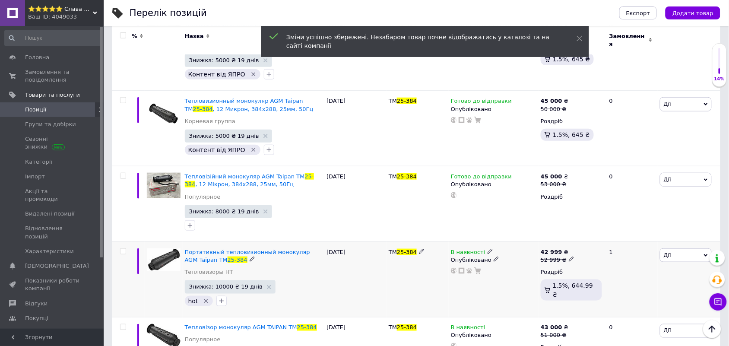
click at [488, 249] on icon at bounding box center [490, 251] width 5 height 5
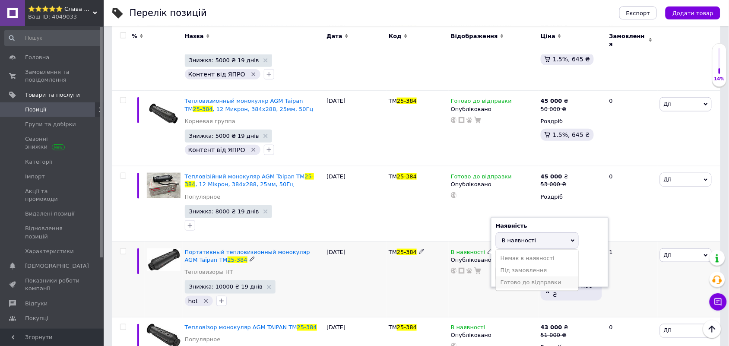
click at [529, 276] on li "Готово до відправки" at bounding box center [537, 282] width 82 height 12
click at [557, 272] on div "42 999 ₴ 52 999 ₴ Роздріб 1.5%, 644.99 ₴" at bounding box center [571, 279] width 66 height 76
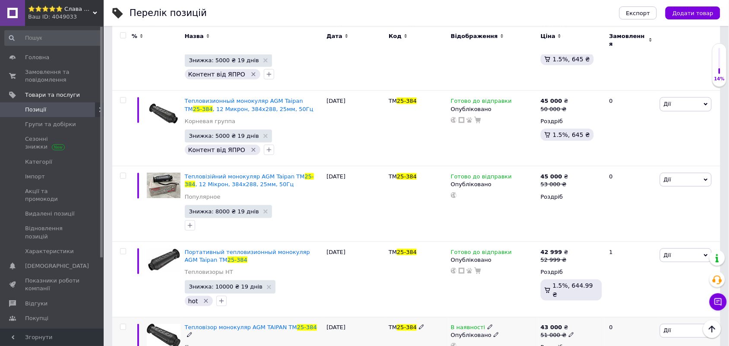
click at [488, 324] on icon at bounding box center [490, 326] width 5 height 5
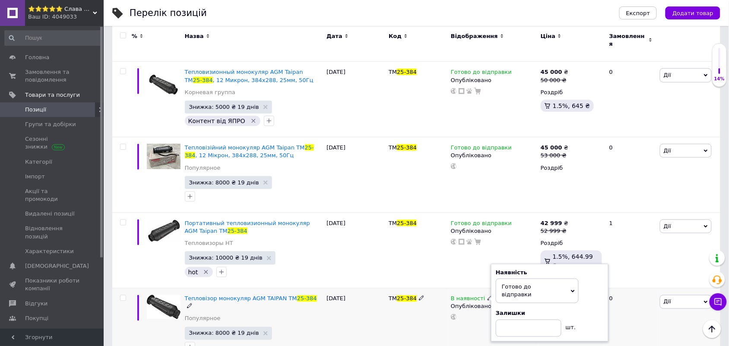
scroll to position [1188, 0]
